Goal: Check status: Check status

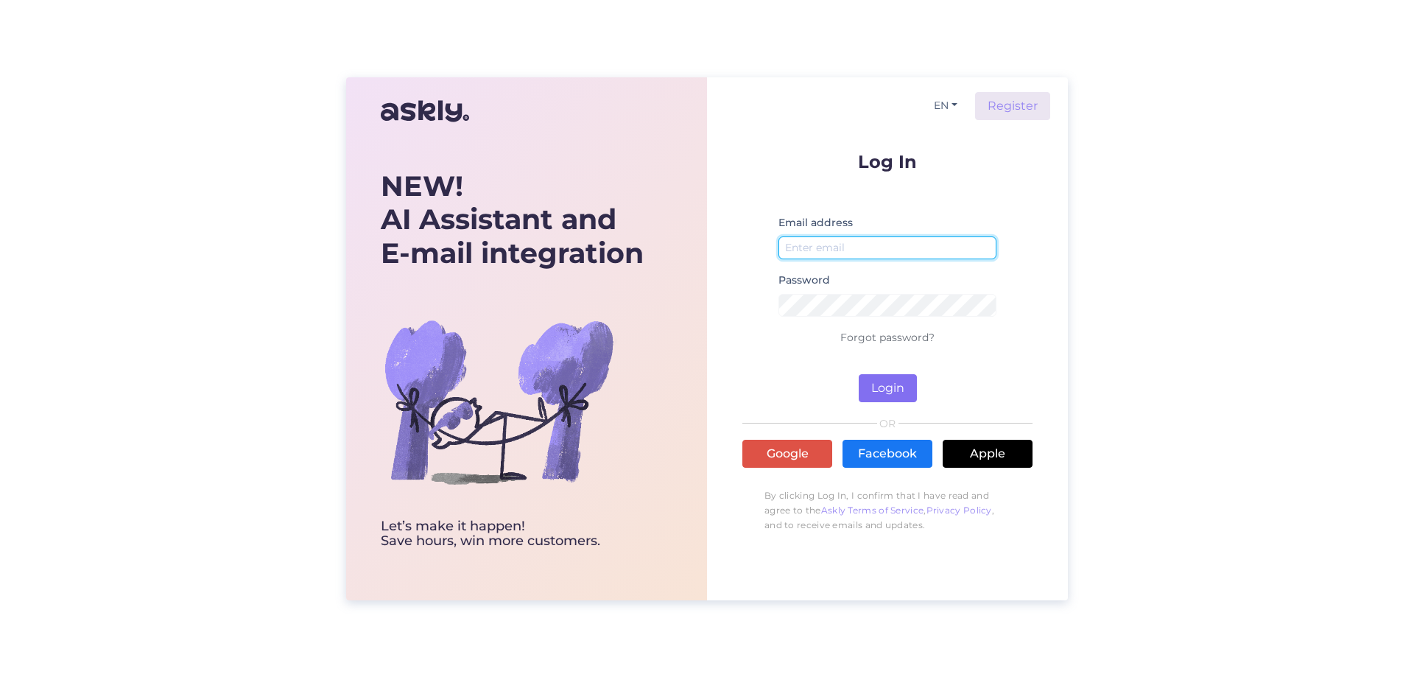
type input "[EMAIL_ADDRESS][DOMAIN_NAME]"
click at [892, 382] on button "Login" at bounding box center [888, 388] width 58 height 28
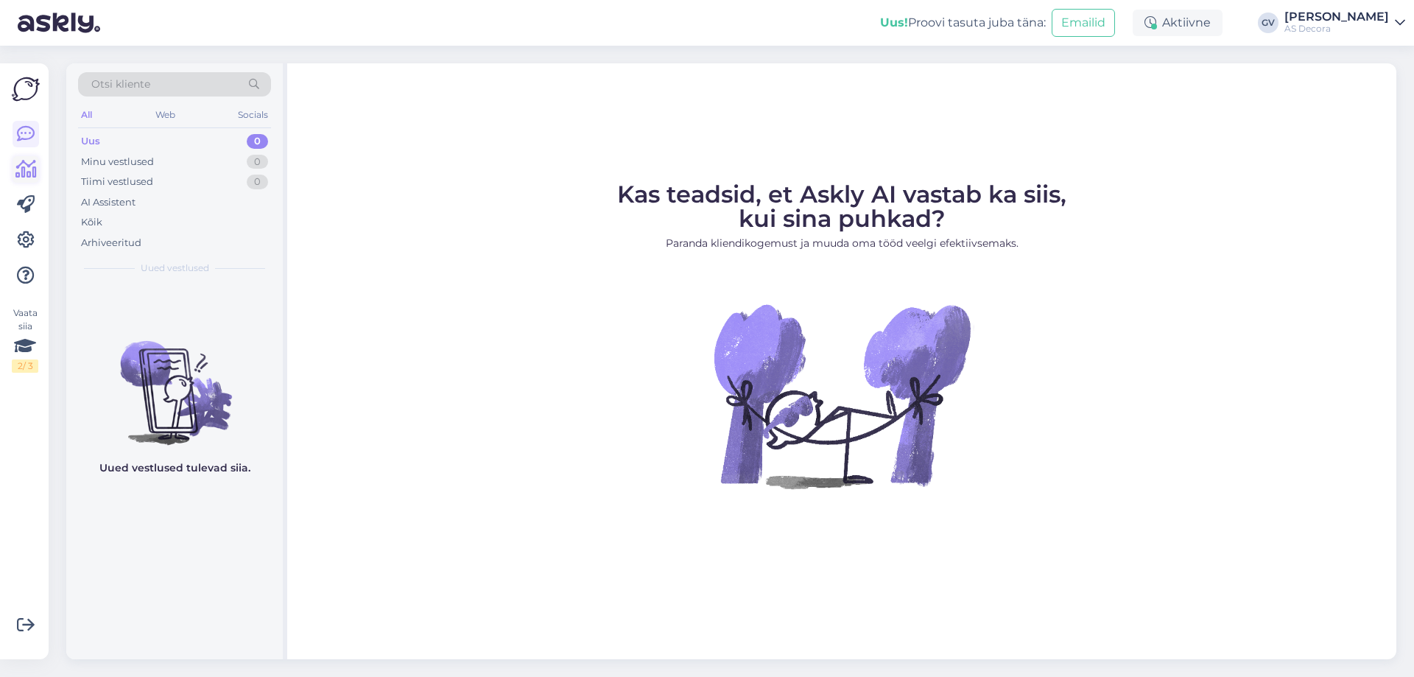
click at [24, 173] on icon at bounding box center [25, 170] width 21 height 18
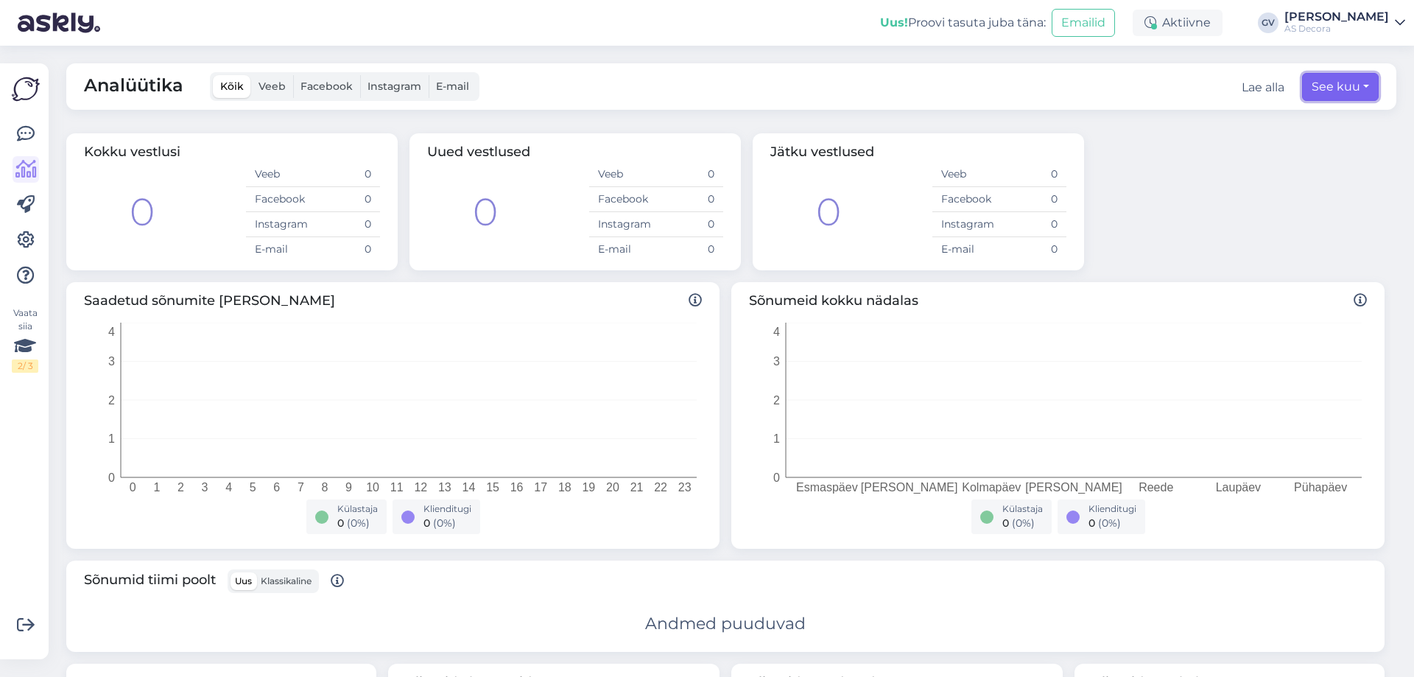
click at [1346, 77] on button "See kuu" at bounding box center [1340, 87] width 77 height 28
select select "8"
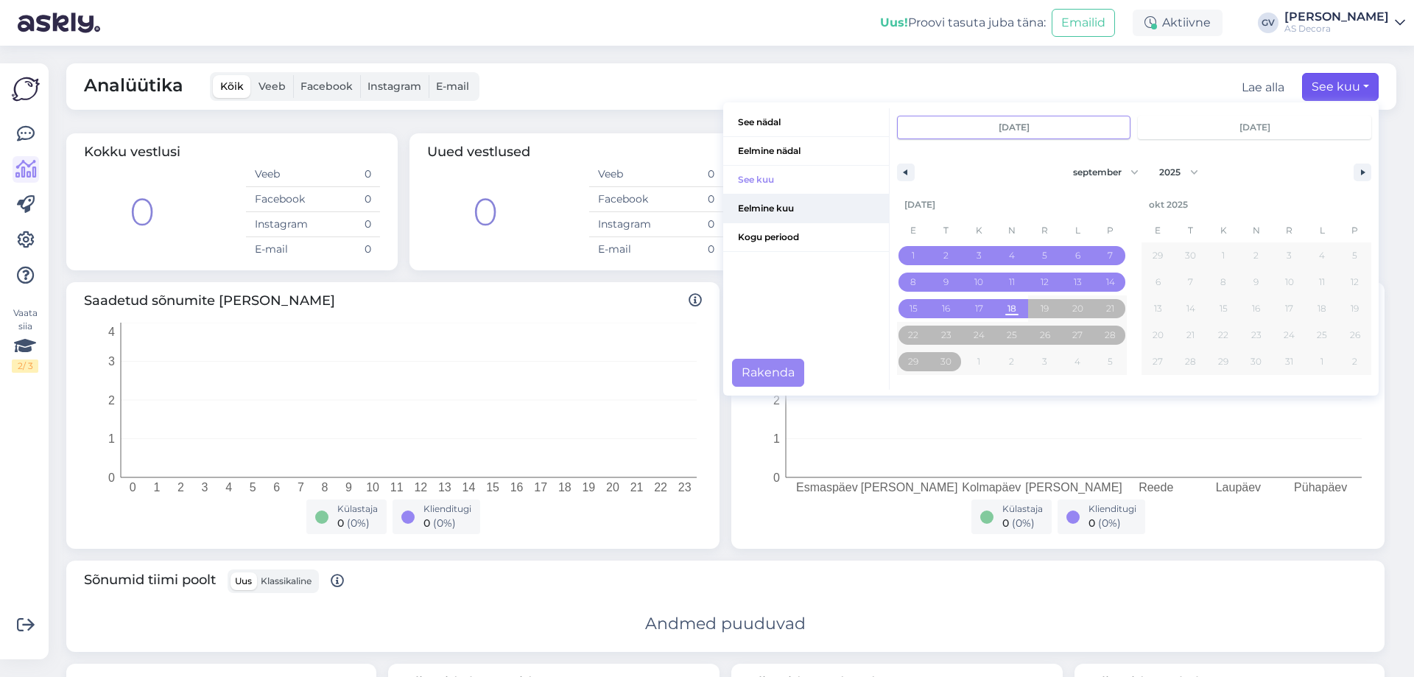
click at [781, 211] on span "Eelmine kuu" at bounding box center [806, 208] width 166 height 28
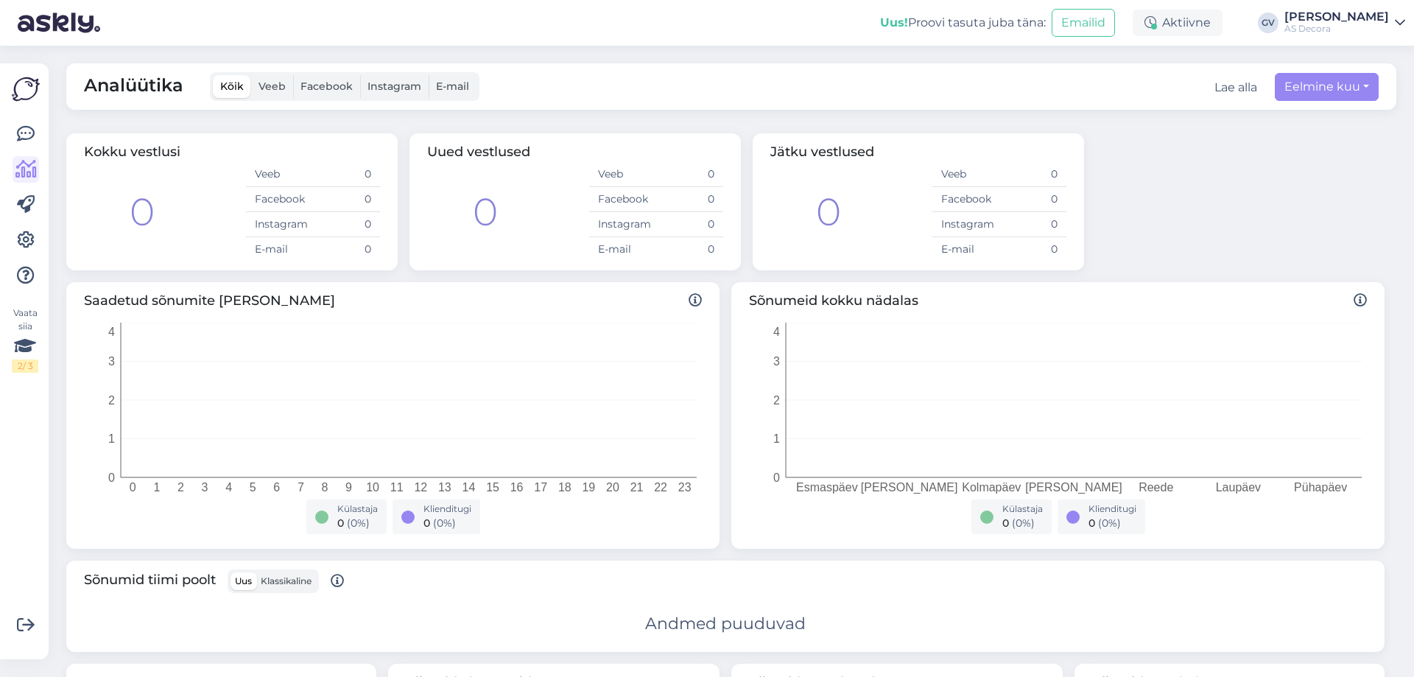
click at [1312, 12] on div "[PERSON_NAME]" at bounding box center [1336, 17] width 105 height 12
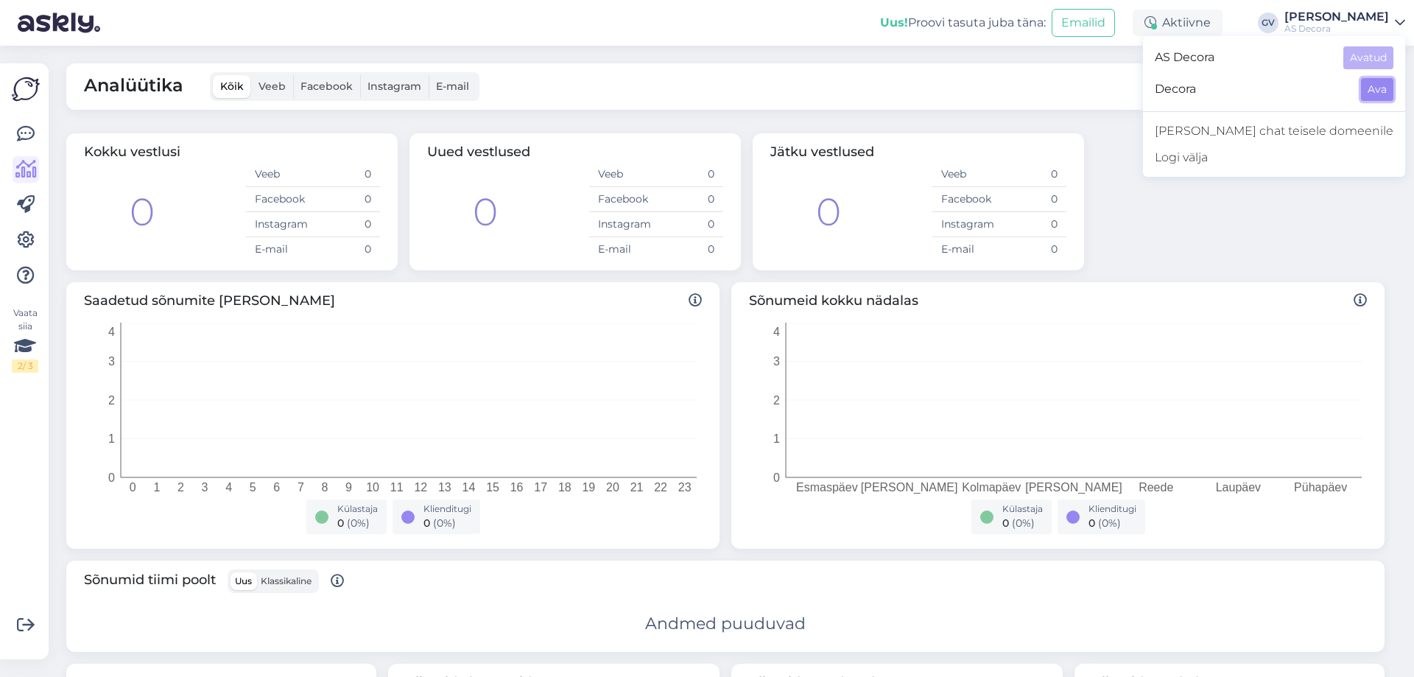
click at [1368, 91] on button "Ava" at bounding box center [1377, 89] width 32 height 23
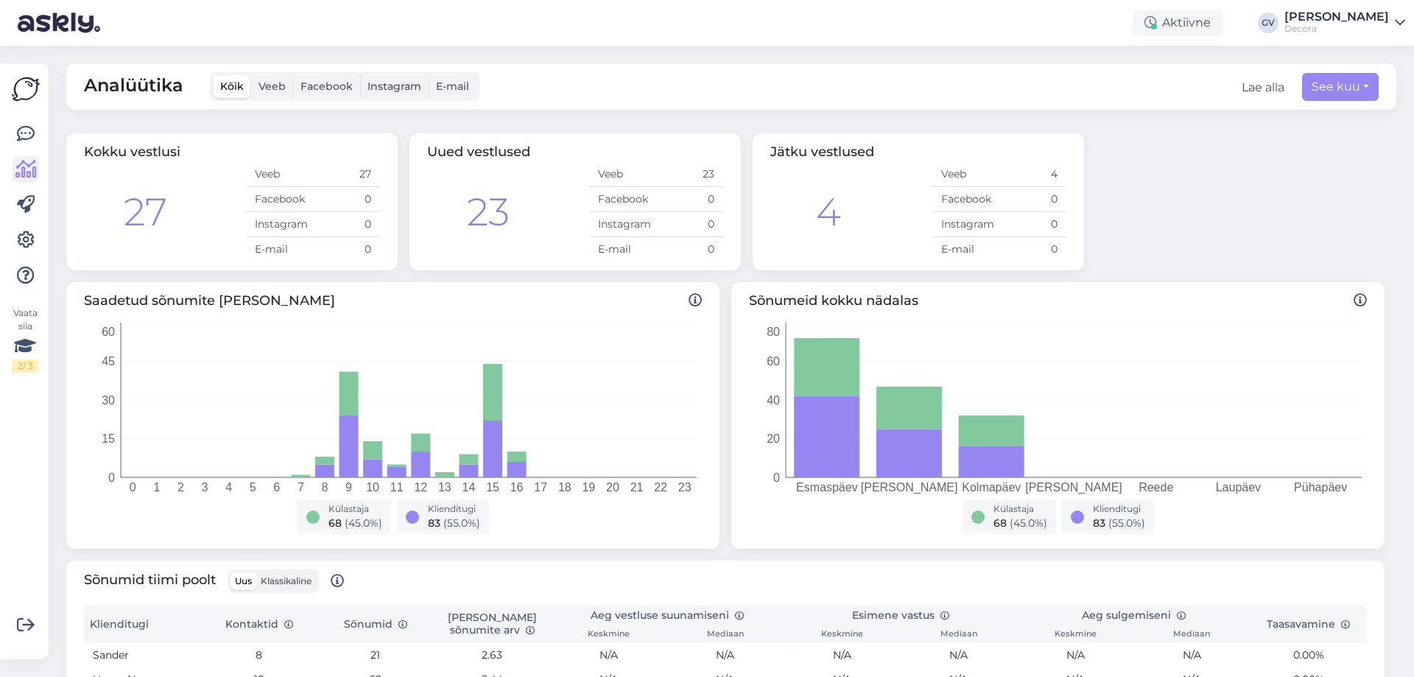
click at [1369, 72] on div "Analüütika Kõik Veeb Facebook Instagram E-mail Lae alla See kuu" at bounding box center [731, 86] width 1330 height 46
click at [1352, 84] on button "See kuu" at bounding box center [1340, 87] width 77 height 28
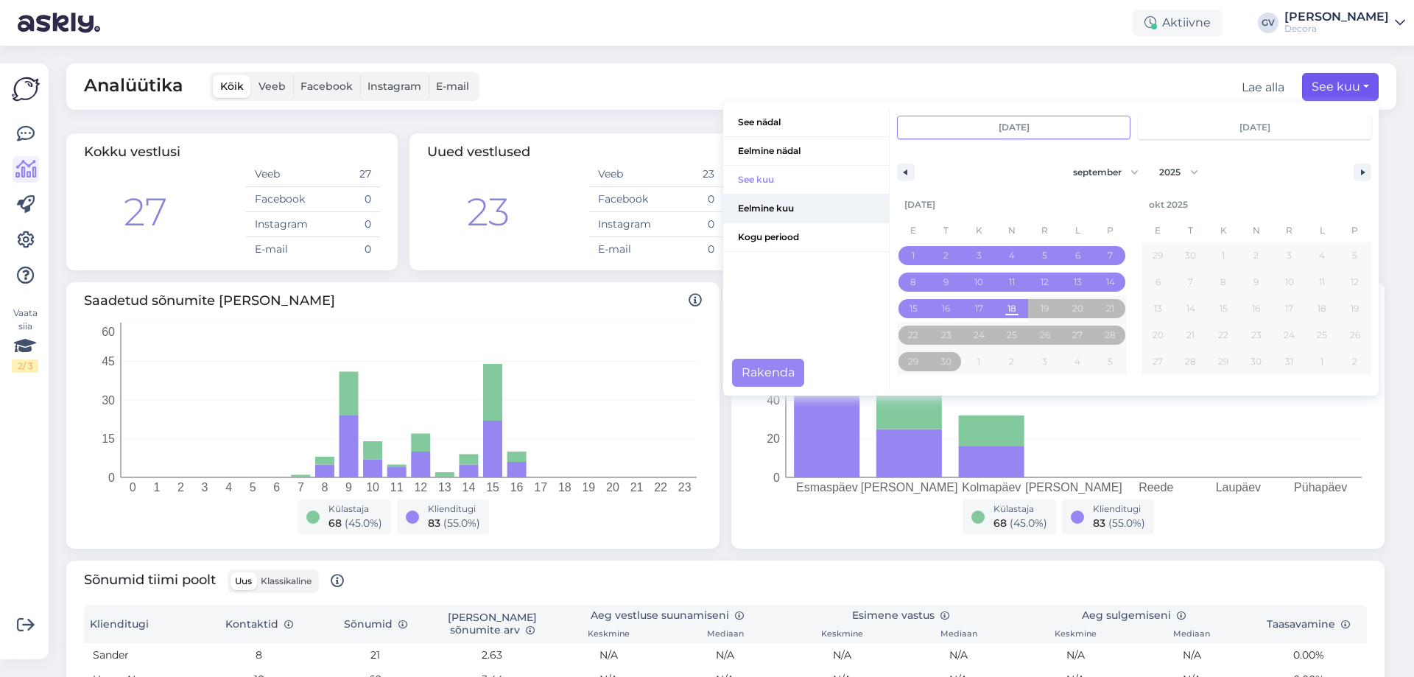
click at [782, 200] on span "Eelmine kuu" at bounding box center [806, 208] width 166 height 28
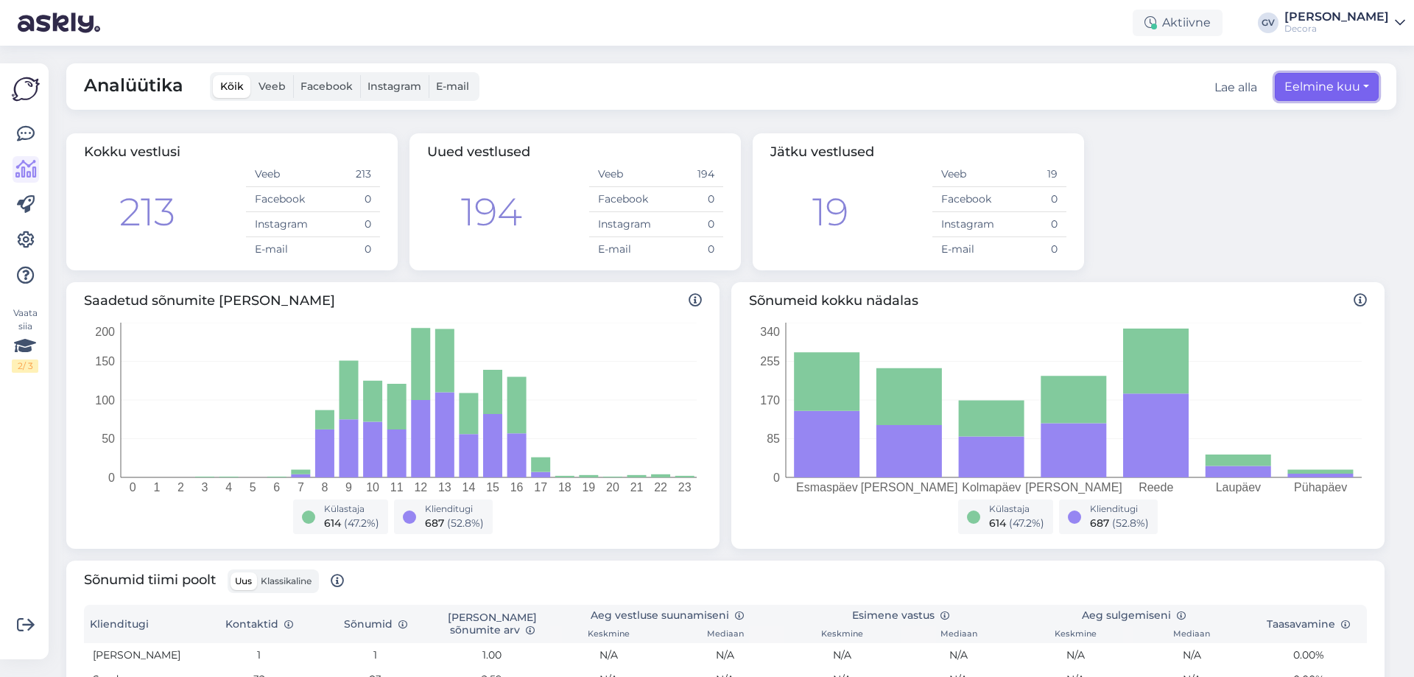
click at [1335, 77] on button "Eelmine kuu" at bounding box center [1327, 87] width 104 height 28
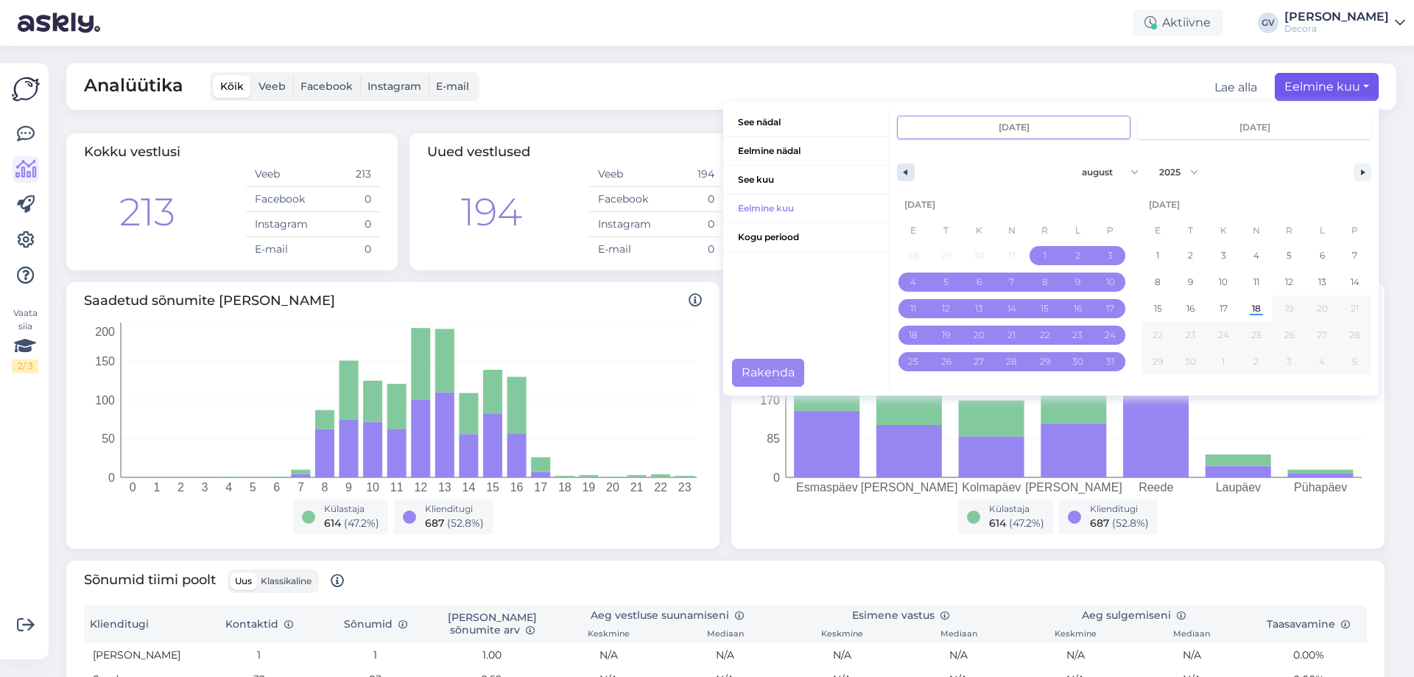
click at [900, 170] on button "button" at bounding box center [906, 173] width 18 height 18
select select "6"
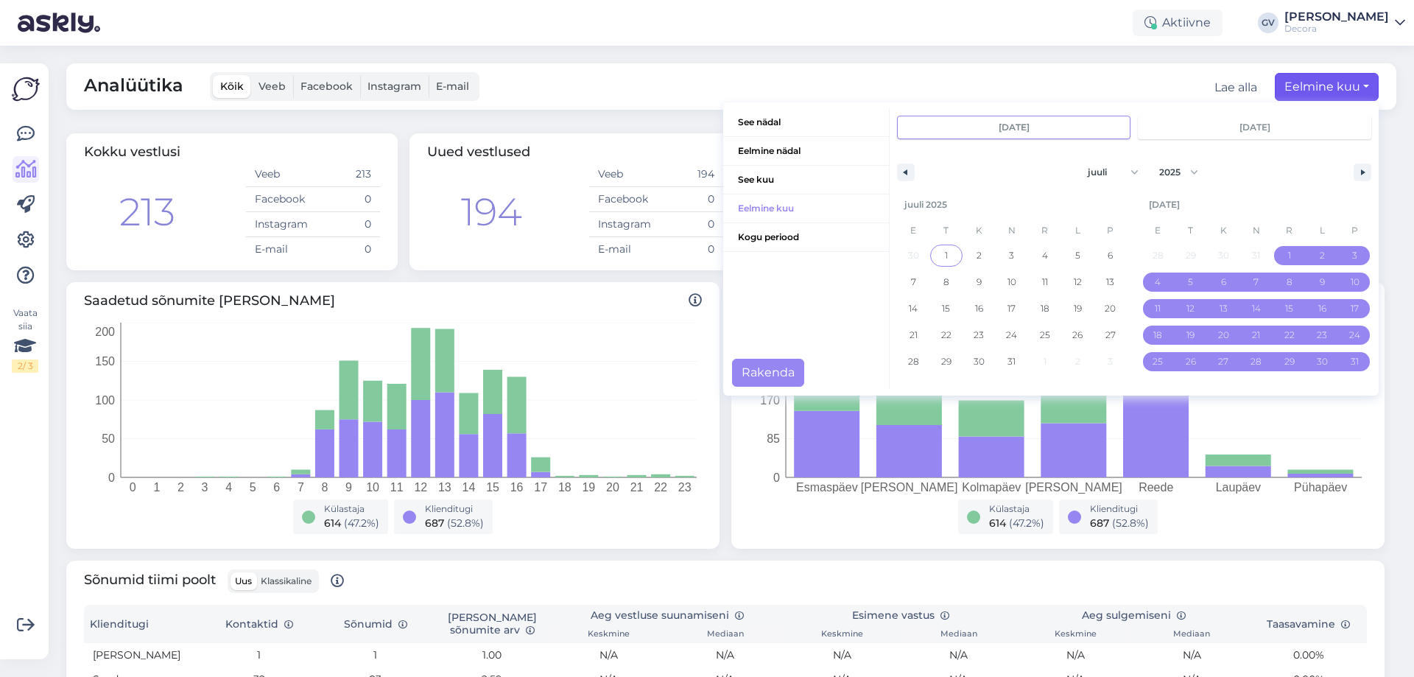
click at [945, 247] on span "1" at bounding box center [946, 255] width 3 height 27
type input "juuli 1 2025"
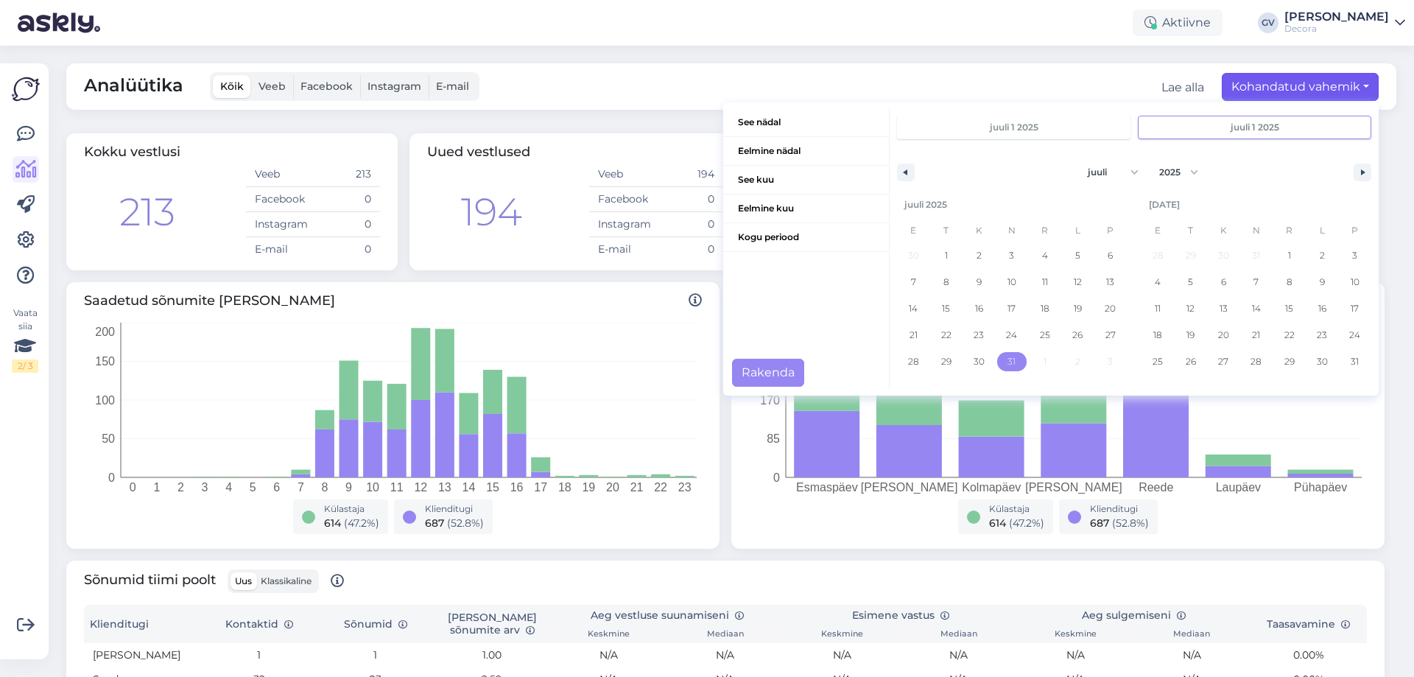
click at [1006, 363] on span "31" at bounding box center [1012, 361] width 33 height 19
type input "juuli 31 2025"
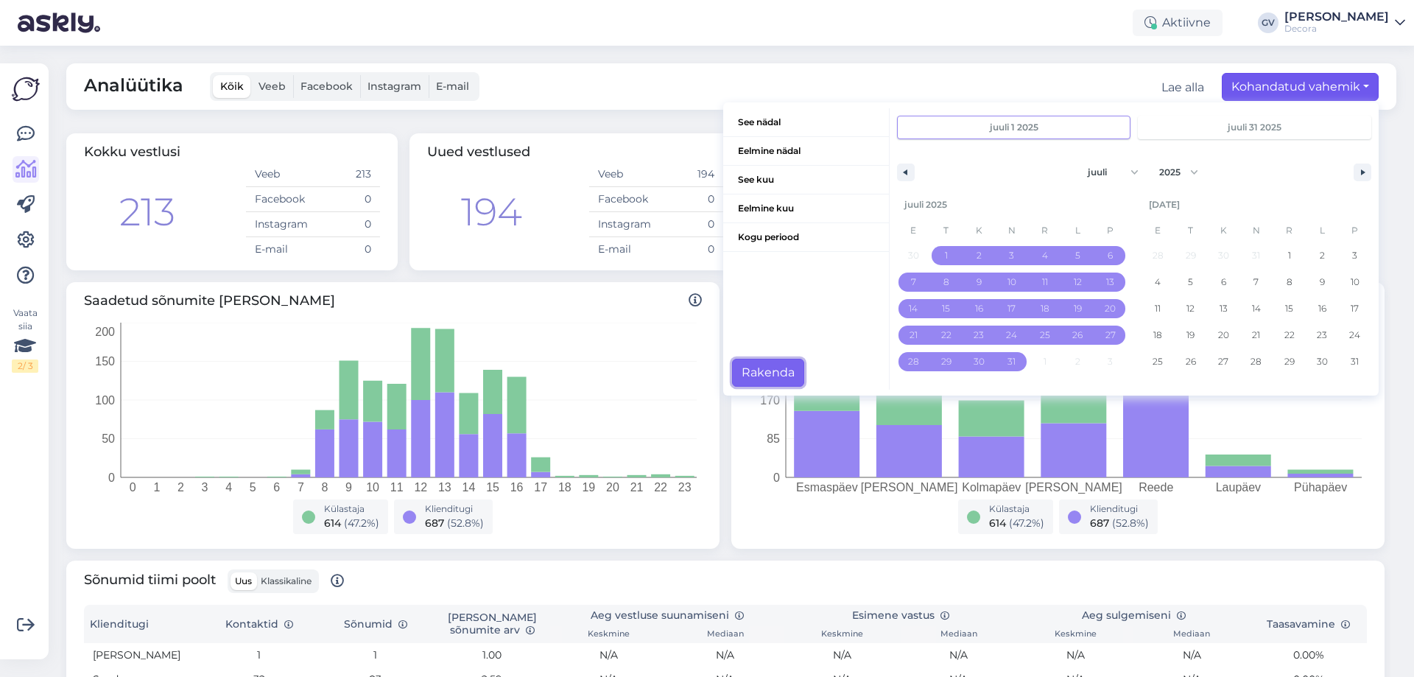
click at [770, 363] on button "Rakenda" at bounding box center [768, 373] width 72 height 28
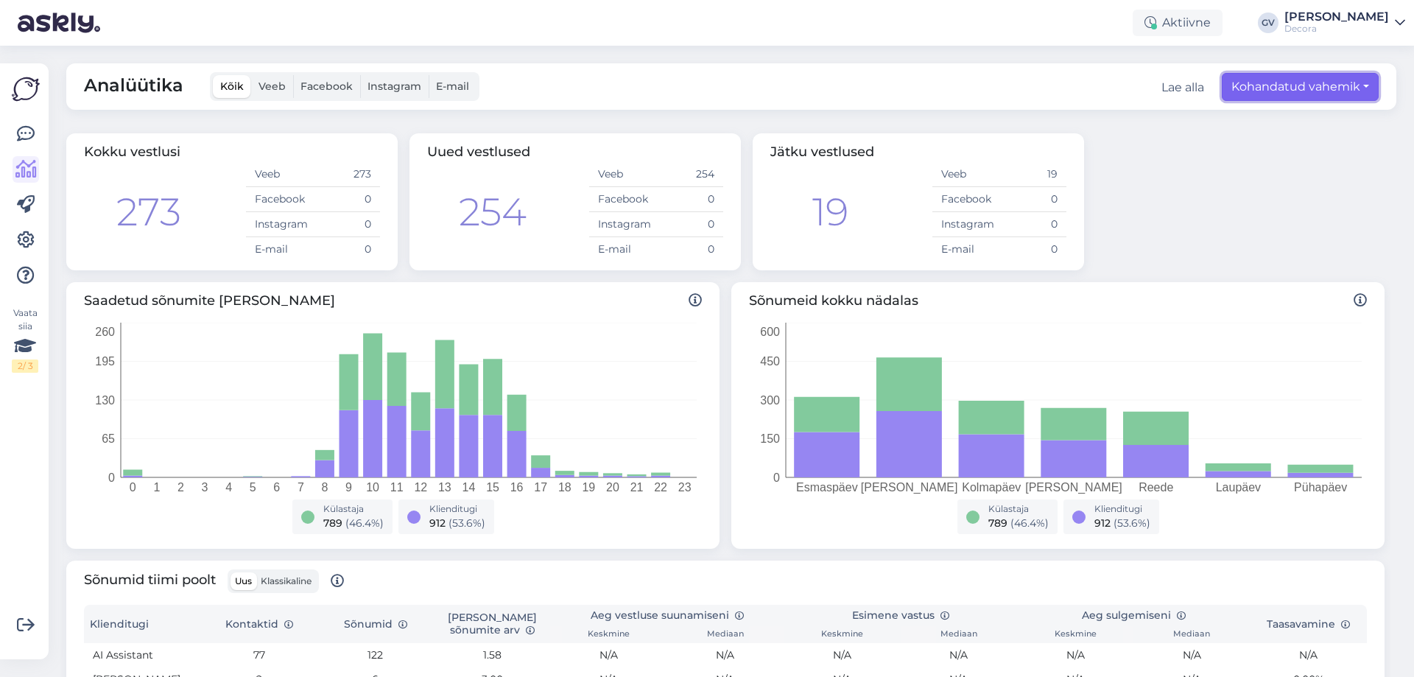
click at [1253, 85] on button "Kohandatud vahemik" at bounding box center [1300, 87] width 157 height 28
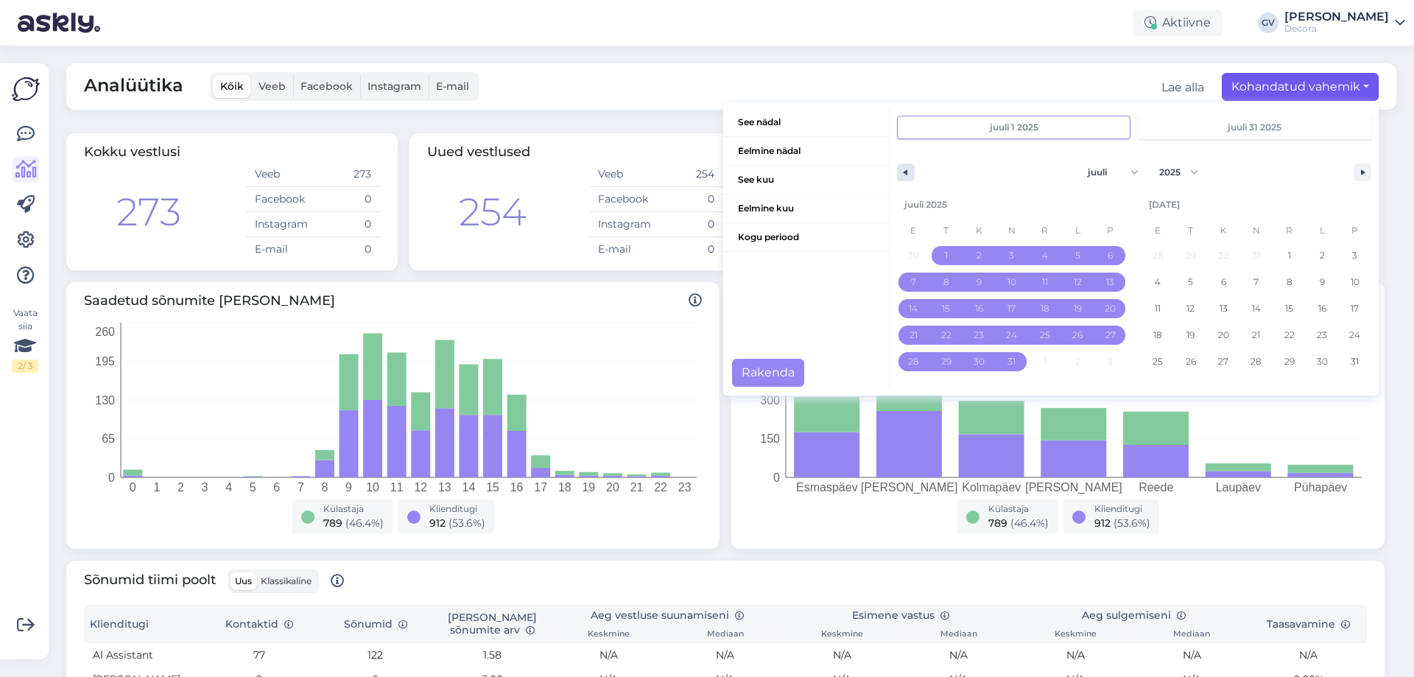
click at [897, 172] on button "button" at bounding box center [906, 173] width 18 height 18
select select "5"
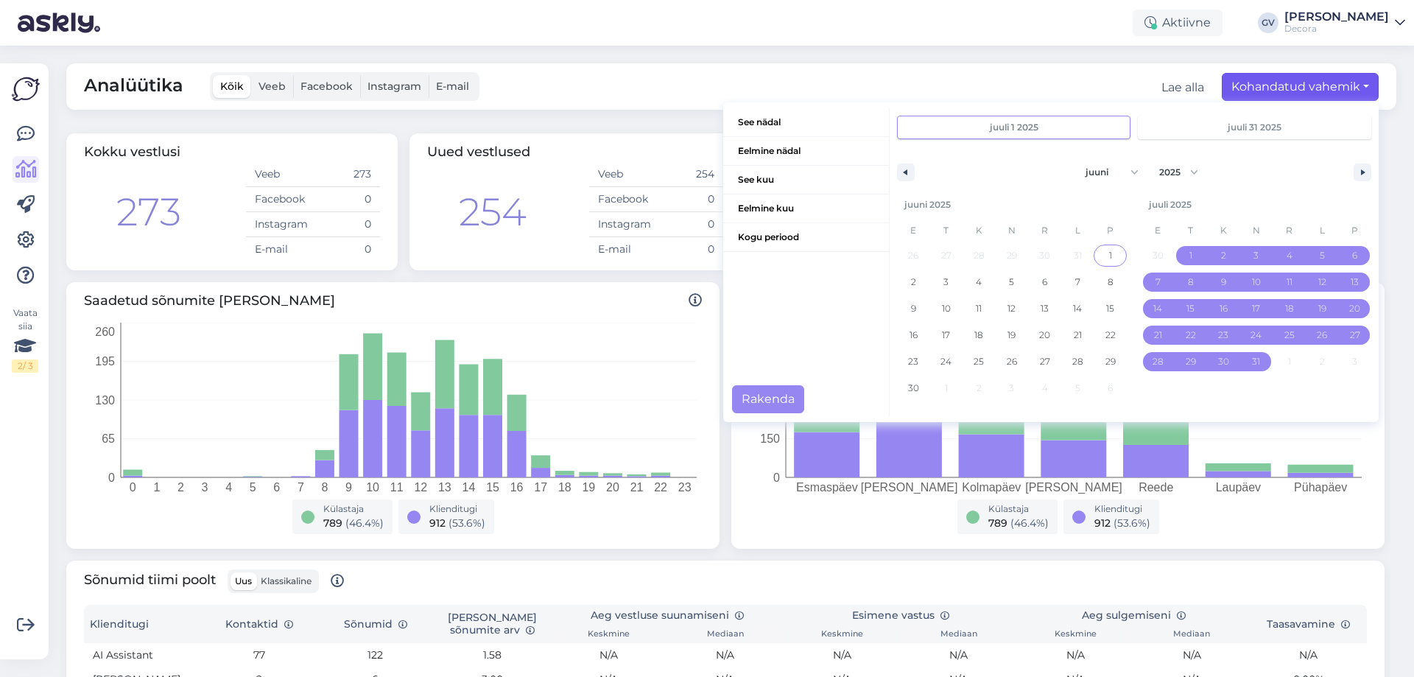
click at [1094, 250] on span "1" at bounding box center [1110, 255] width 33 height 19
type input "juuni 1 2025"
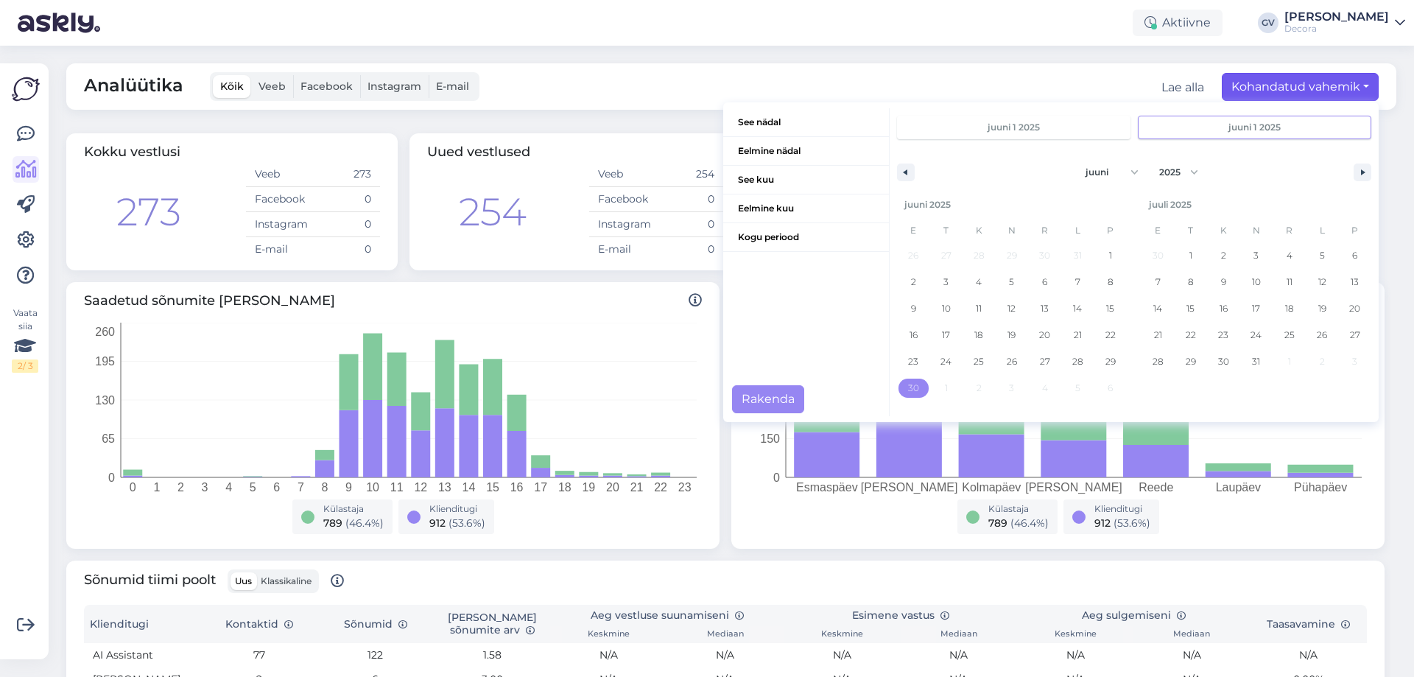
click at [908, 385] on span "30" at bounding box center [913, 388] width 11 height 27
type input "juuni 30 2025"
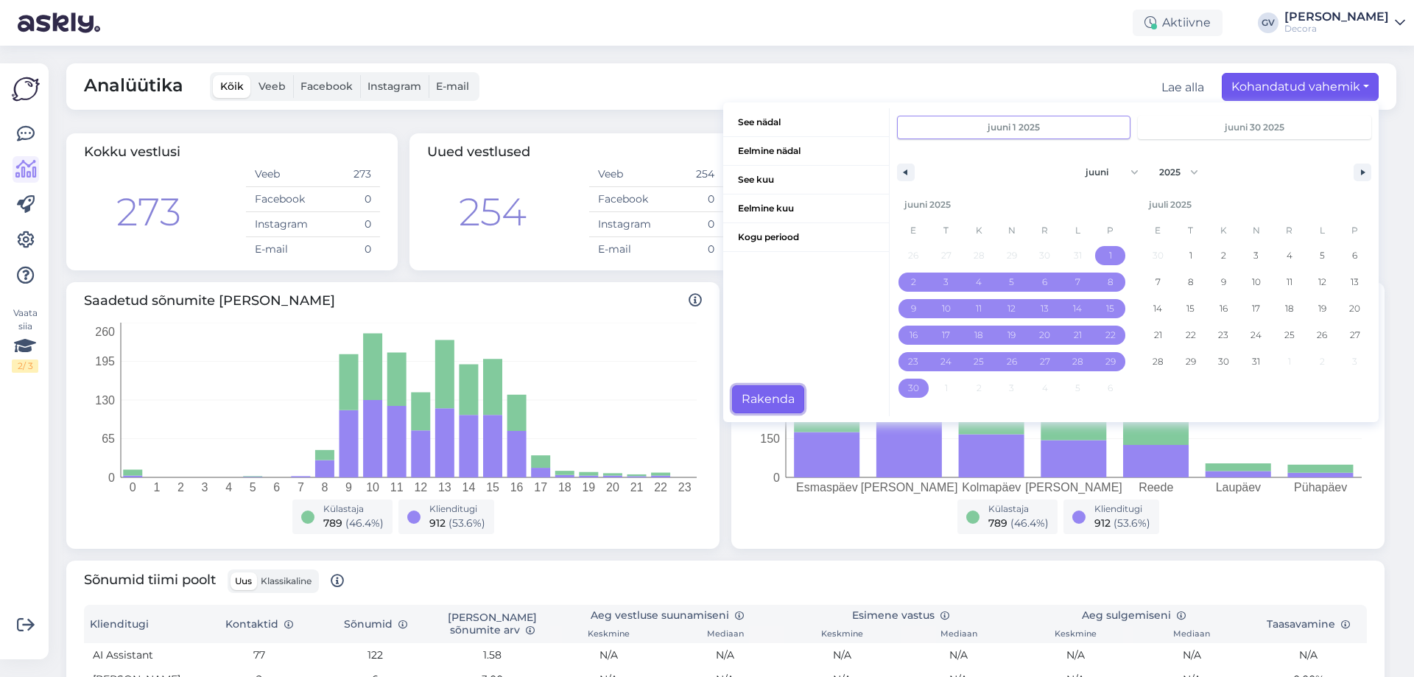
click at [756, 400] on button "Rakenda" at bounding box center [768, 399] width 72 height 28
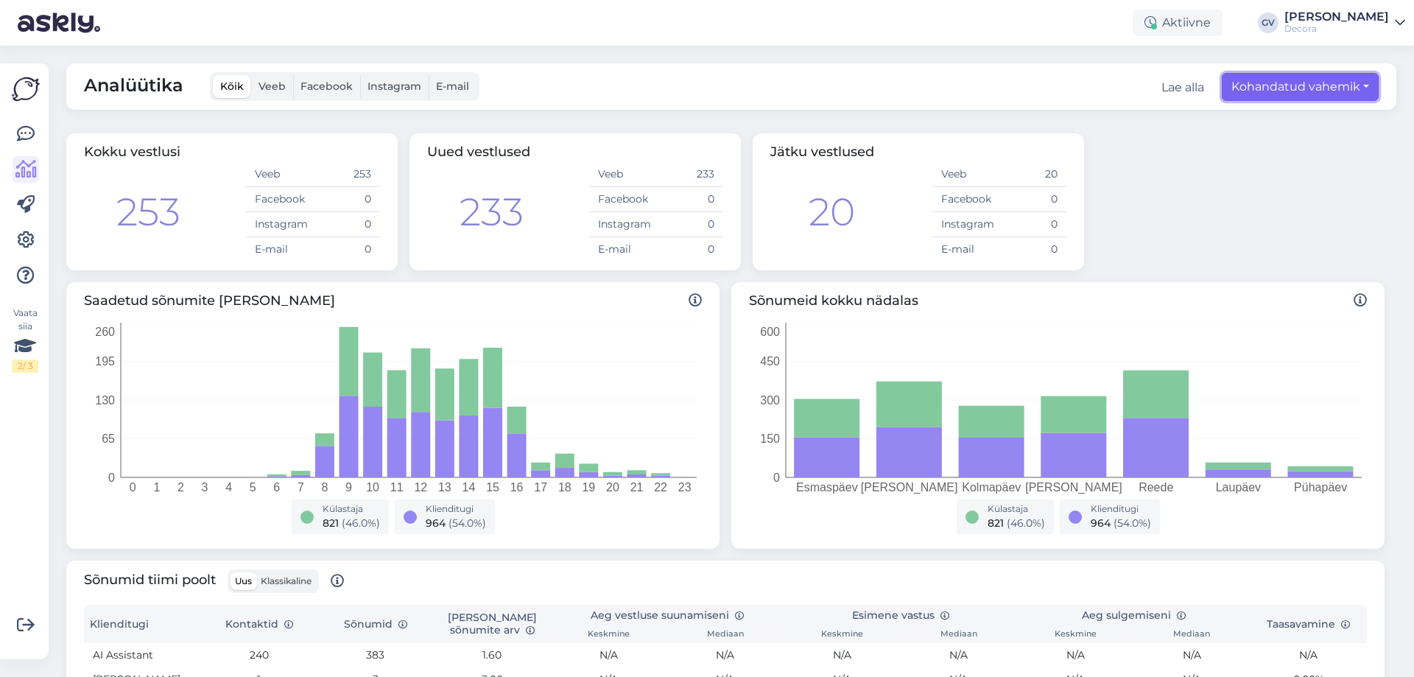
drag, startPoint x: 1252, startPoint y: 83, endPoint x: 1245, endPoint y: 84, distance: 7.4
click at [1252, 82] on button "Kohandatud vahemik" at bounding box center [1300, 87] width 157 height 28
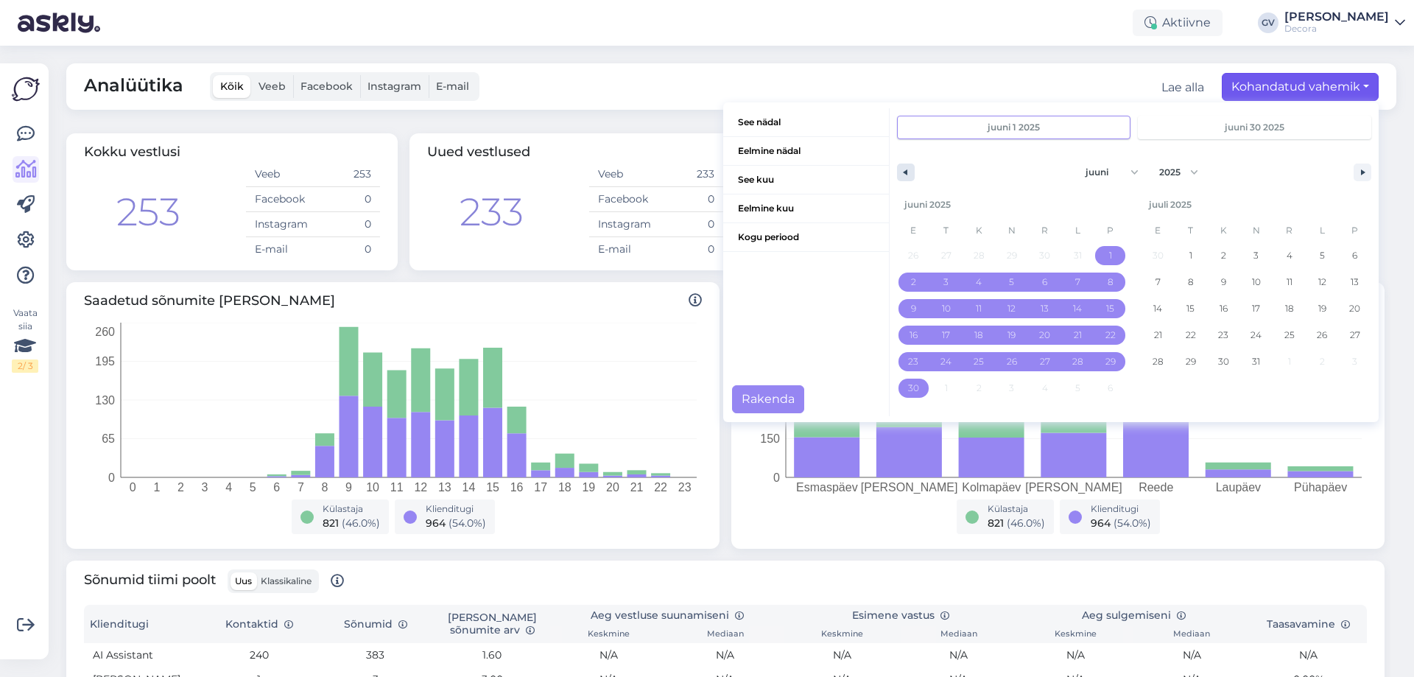
click at [897, 167] on button "button" at bounding box center [906, 173] width 18 height 18
select select "4"
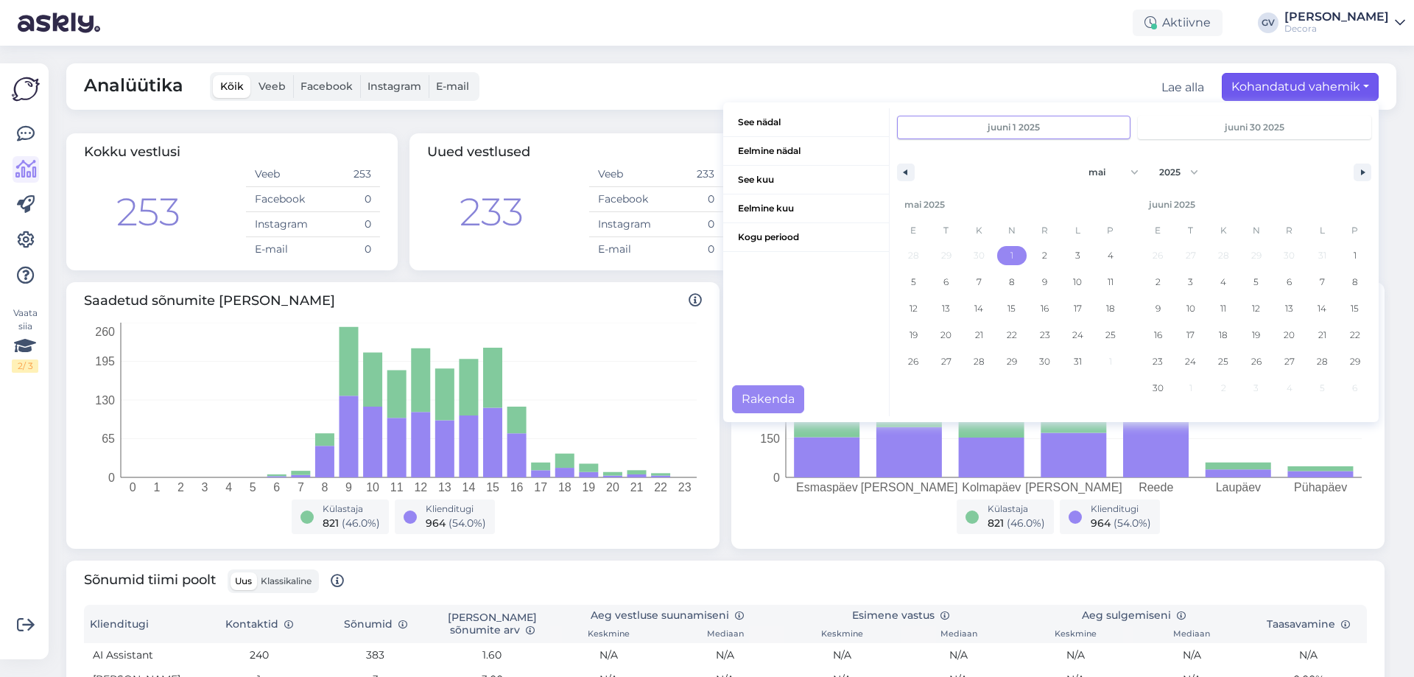
click at [1011, 260] on span "1" at bounding box center [1012, 255] width 3 height 27
type input "mai 1 2025"
click at [1061, 368] on span "31" at bounding box center [1077, 361] width 33 height 19
type input "mai 31 2025"
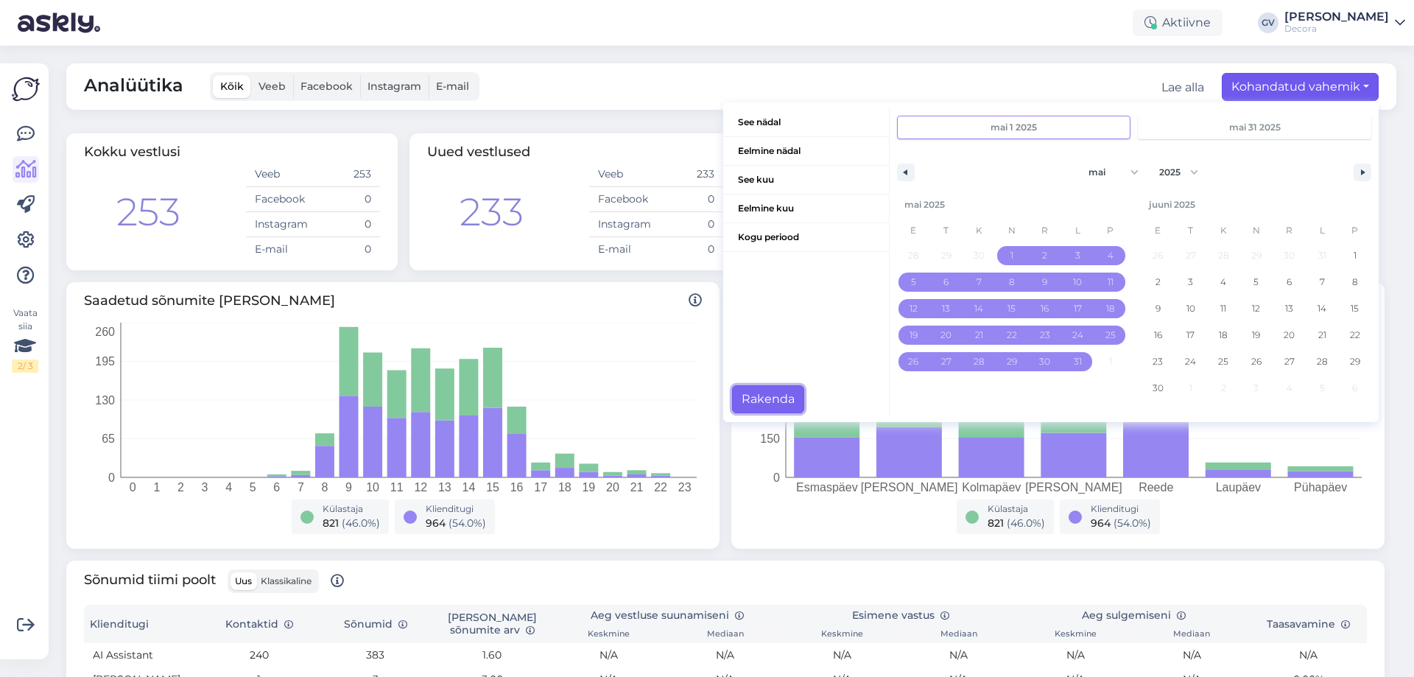
click at [763, 398] on button "Rakenda" at bounding box center [768, 399] width 72 height 28
